Goal: Information Seeking & Learning: Find specific fact

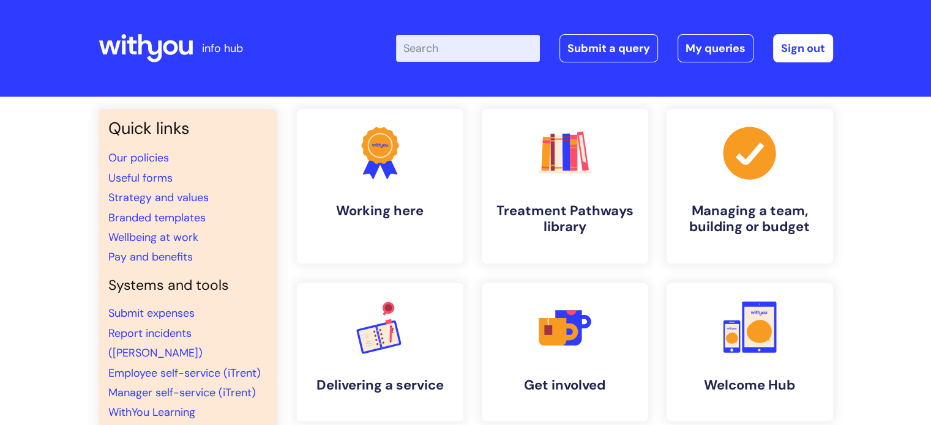
click at [443, 53] on input "Enter your search term here..." at bounding box center [468, 48] width 144 height 27
type input "DPIA"
click button "Search" at bounding box center [0, 0] width 0 height 0
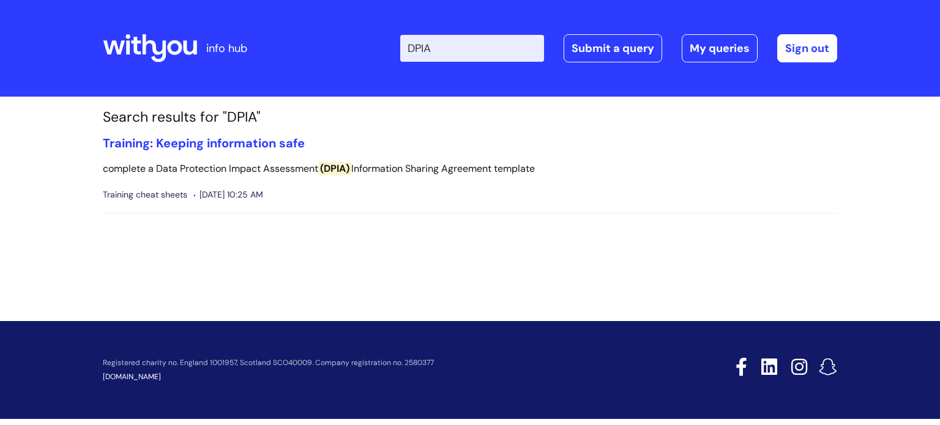
click at [463, 53] on input "DPIA" at bounding box center [472, 48] width 144 height 27
drag, startPoint x: 463, startPoint y: 53, endPoint x: 406, endPoint y: 62, distance: 57.8
click at [406, 62] on div "Enter your search term here... DPIA Search Submit a query My queries Welcome [P…" at bounding box center [561, 48] width 552 height 72
